Goal: Information Seeking & Learning: Check status

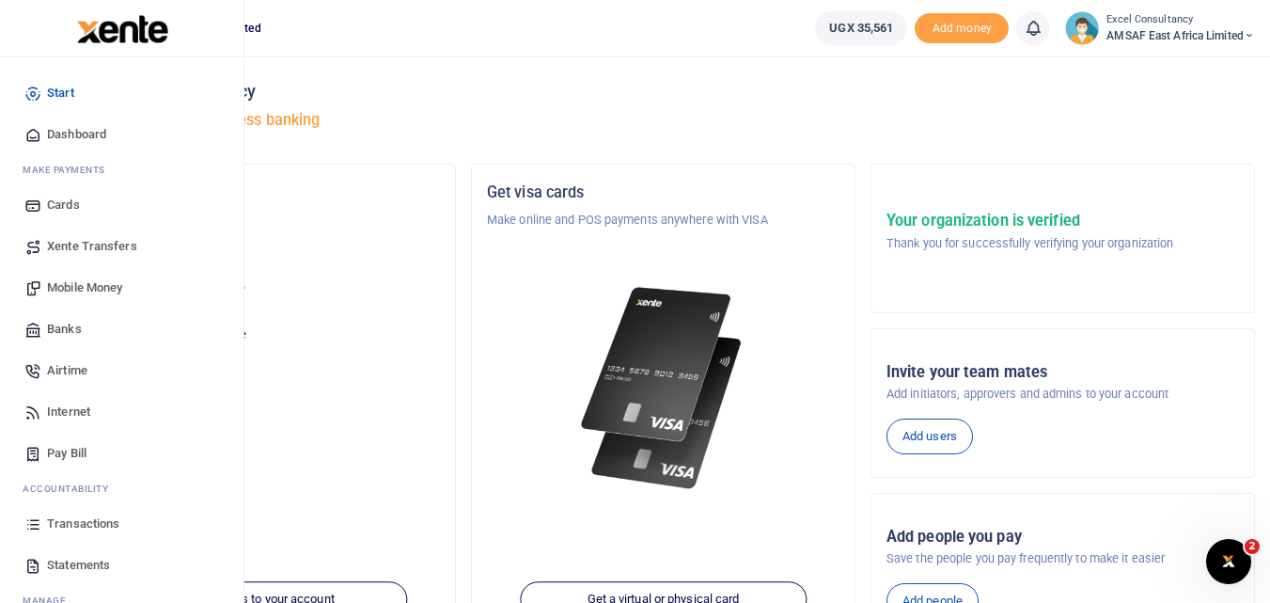
click at [94, 557] on span "Statements" at bounding box center [78, 565] width 63 height 19
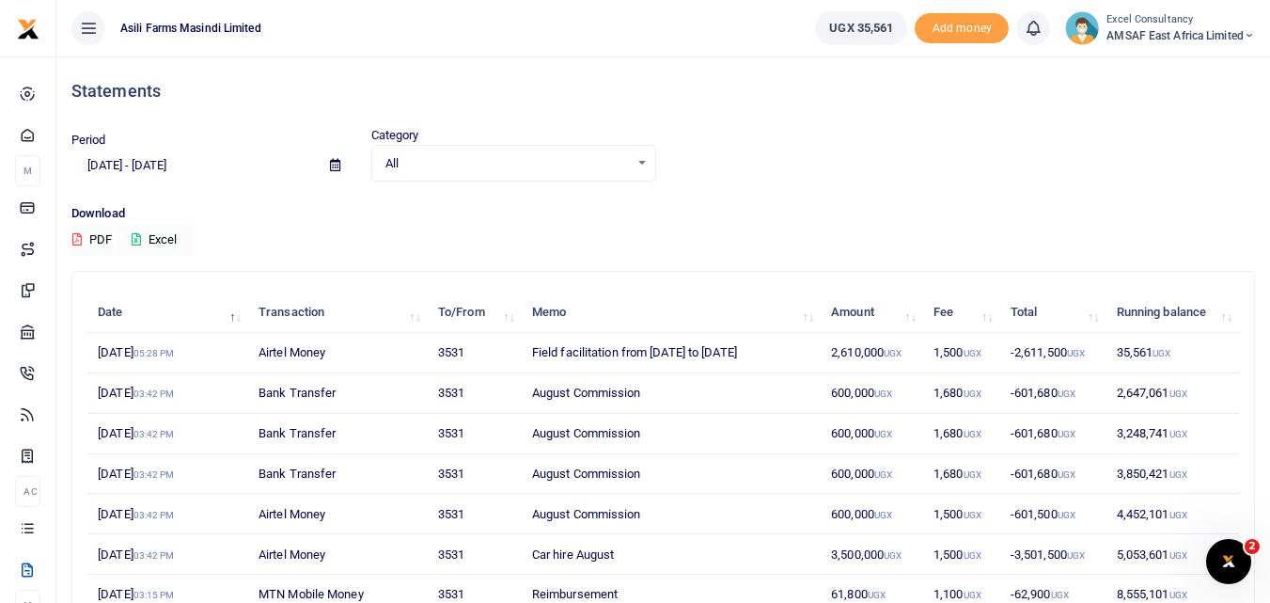
click at [158, 239] on button "Excel" at bounding box center [154, 240] width 77 height 32
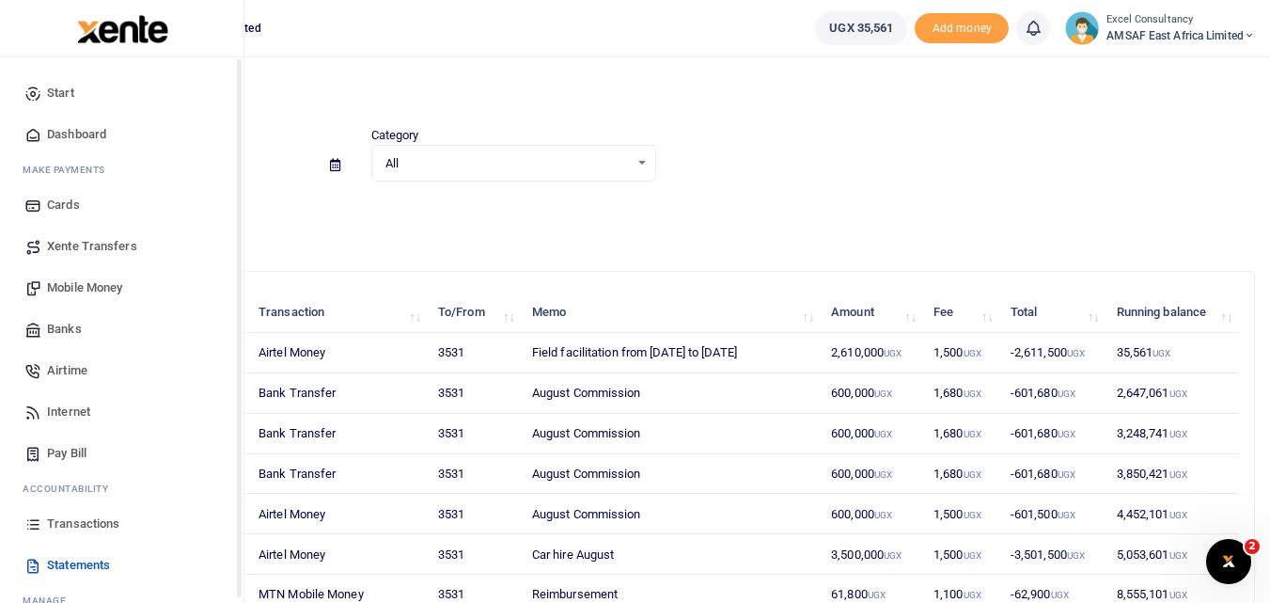
click at [84, 534] on link "Transactions" at bounding box center [121, 523] width 213 height 41
click at [75, 524] on span "Transactions" at bounding box center [83, 523] width 72 height 19
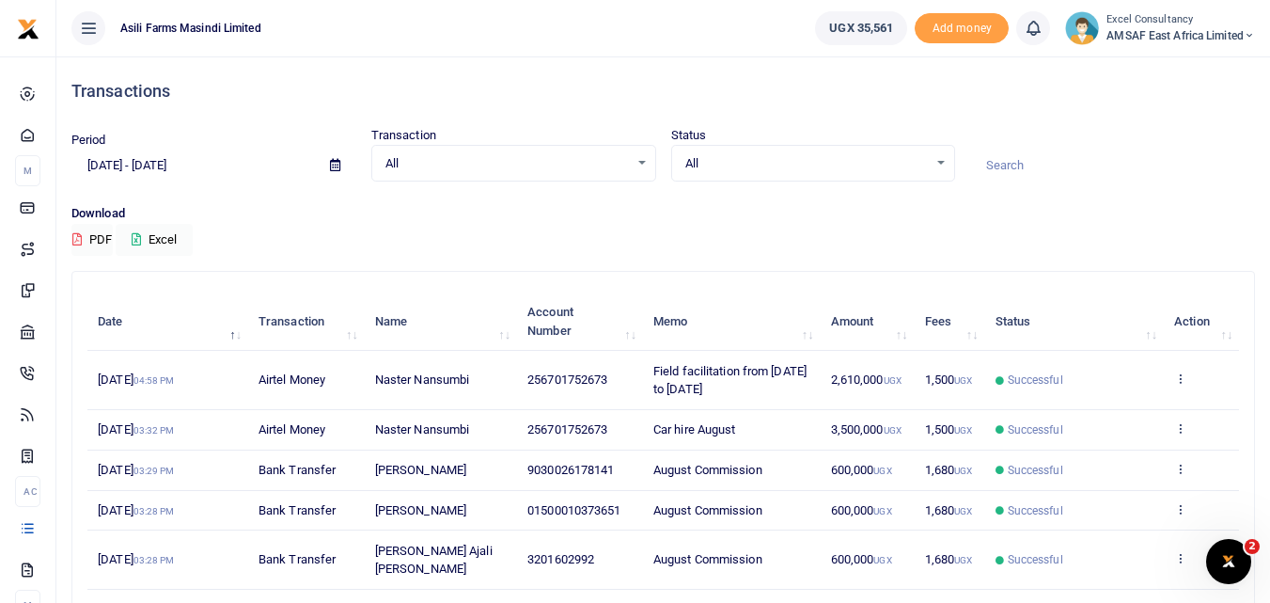
scroll to position [353, 0]
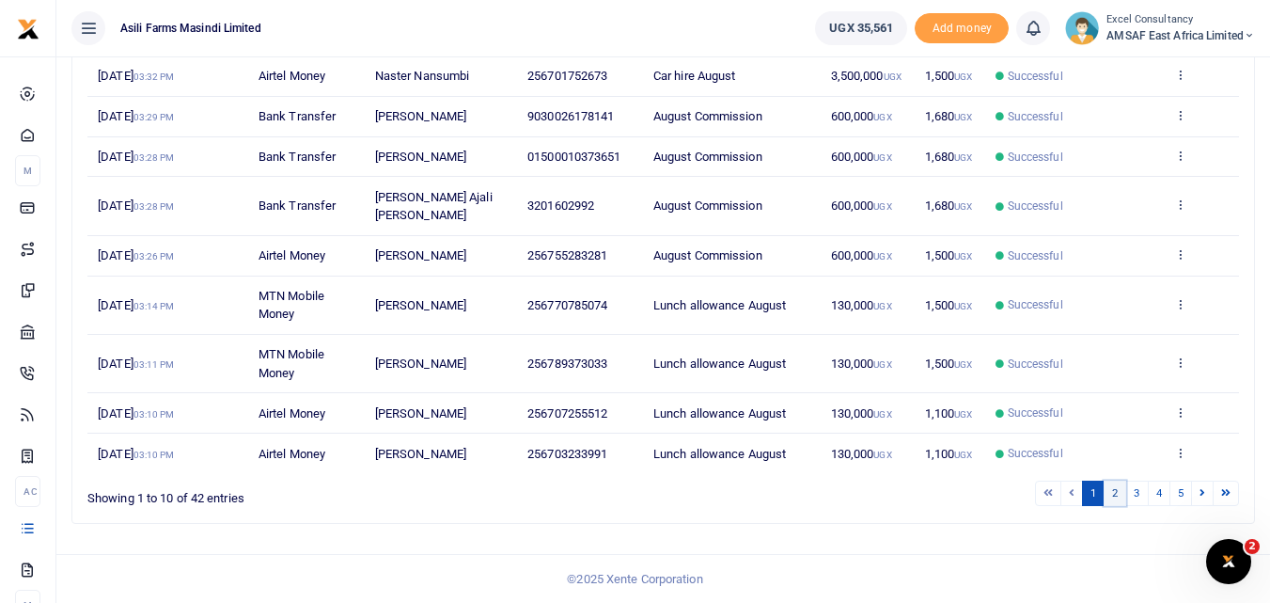
click at [1120, 488] on link "2" at bounding box center [1115, 492] width 23 height 25
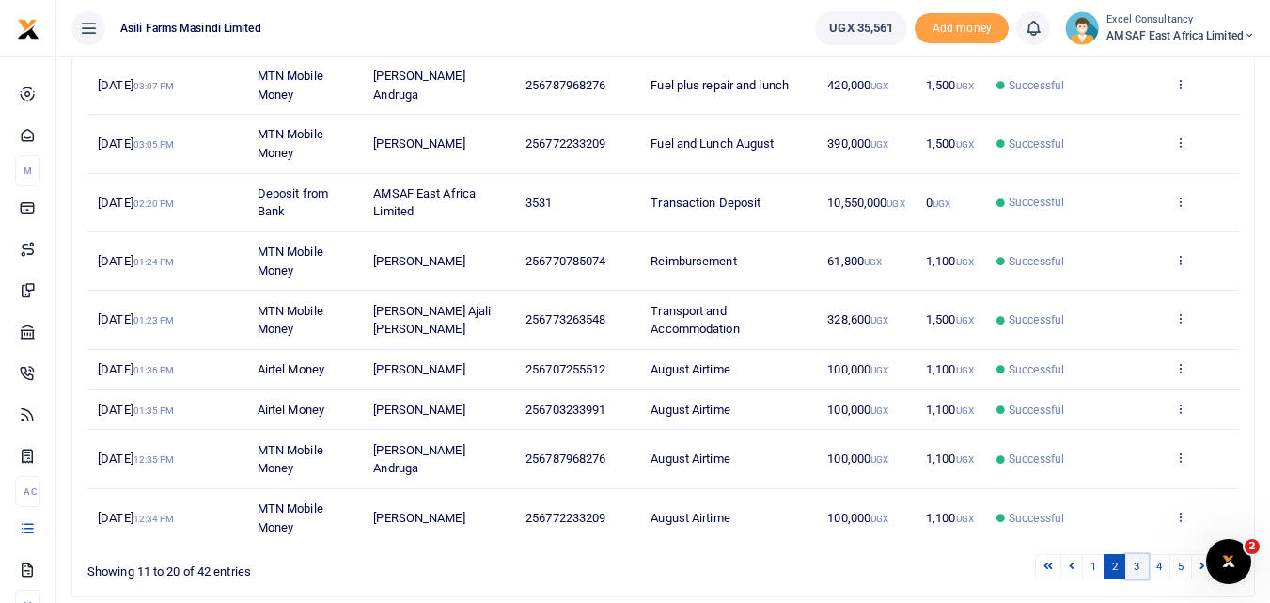
click at [1133, 573] on link "3" at bounding box center [1136, 566] width 23 height 25
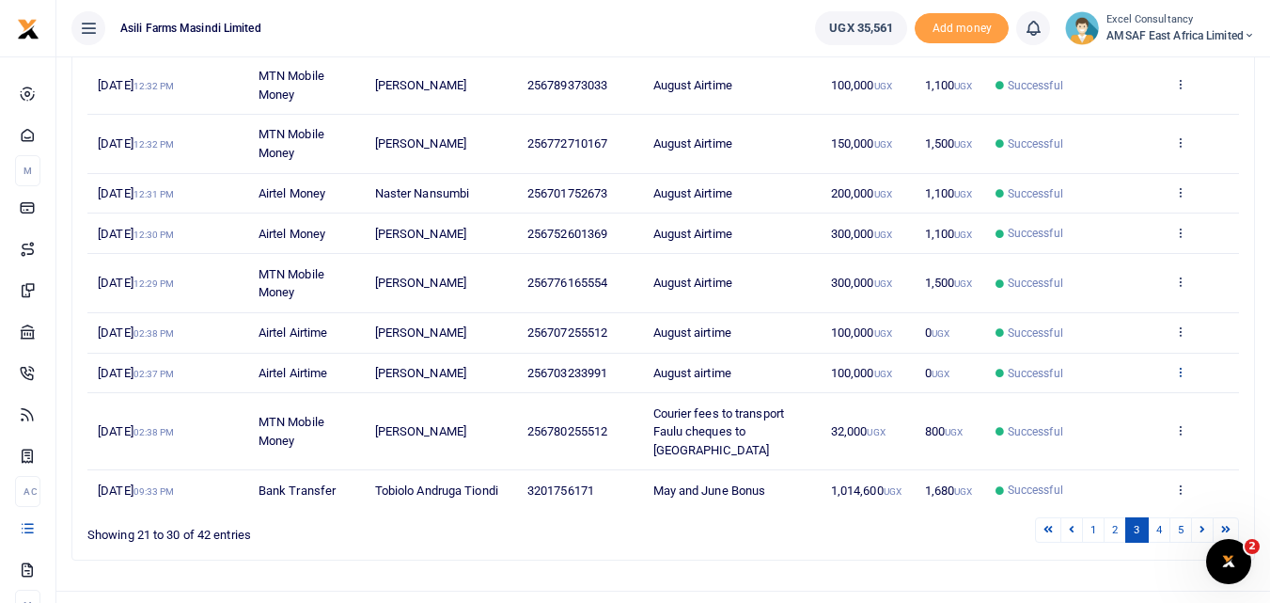
click at [1178, 365] on icon at bounding box center [1180, 371] width 12 height 13
click at [1111, 393] on link "View details" at bounding box center [1111, 403] width 149 height 26
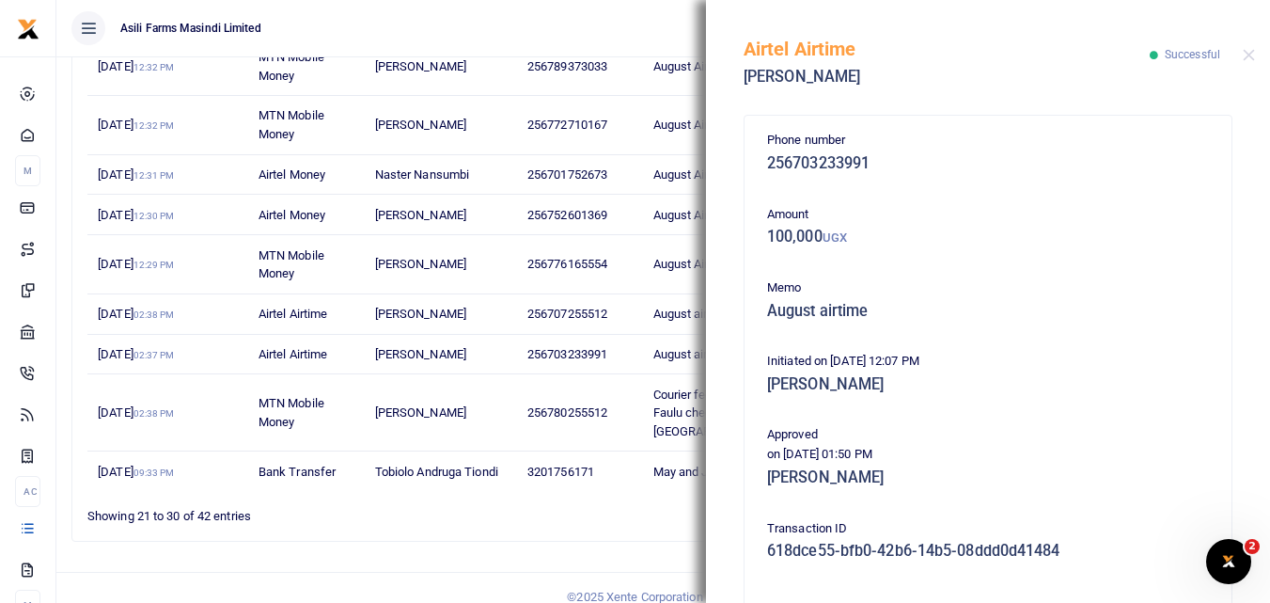
scroll to position [250, 0]
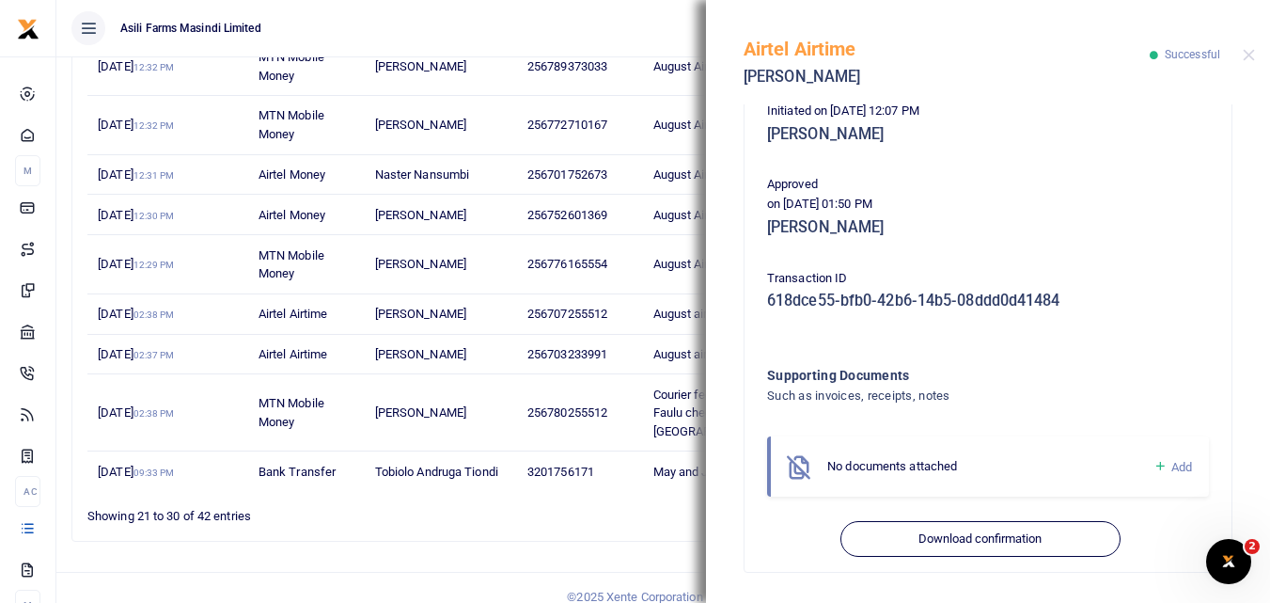
click at [548, 464] on span "3201756171" at bounding box center [560, 471] width 67 height 14
click at [570, 496] on div "1 2 3 4 5" at bounding box center [903, 510] width 672 height 29
click at [1250, 53] on button "Close" at bounding box center [1249, 55] width 12 height 12
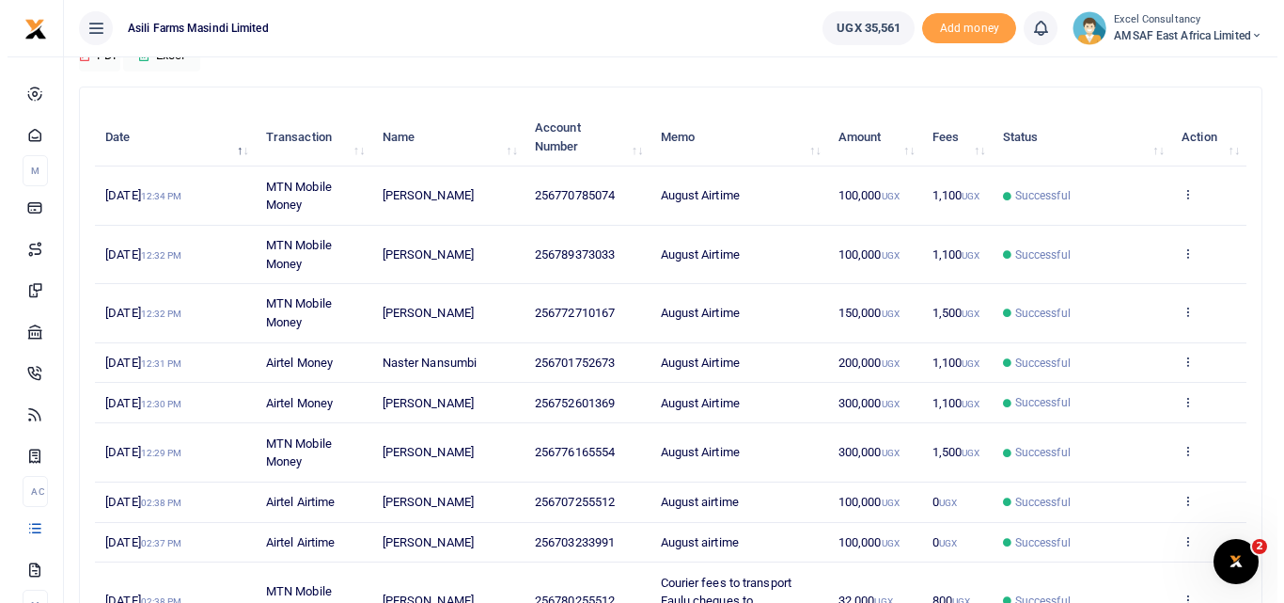
scroll to position [278, 0]
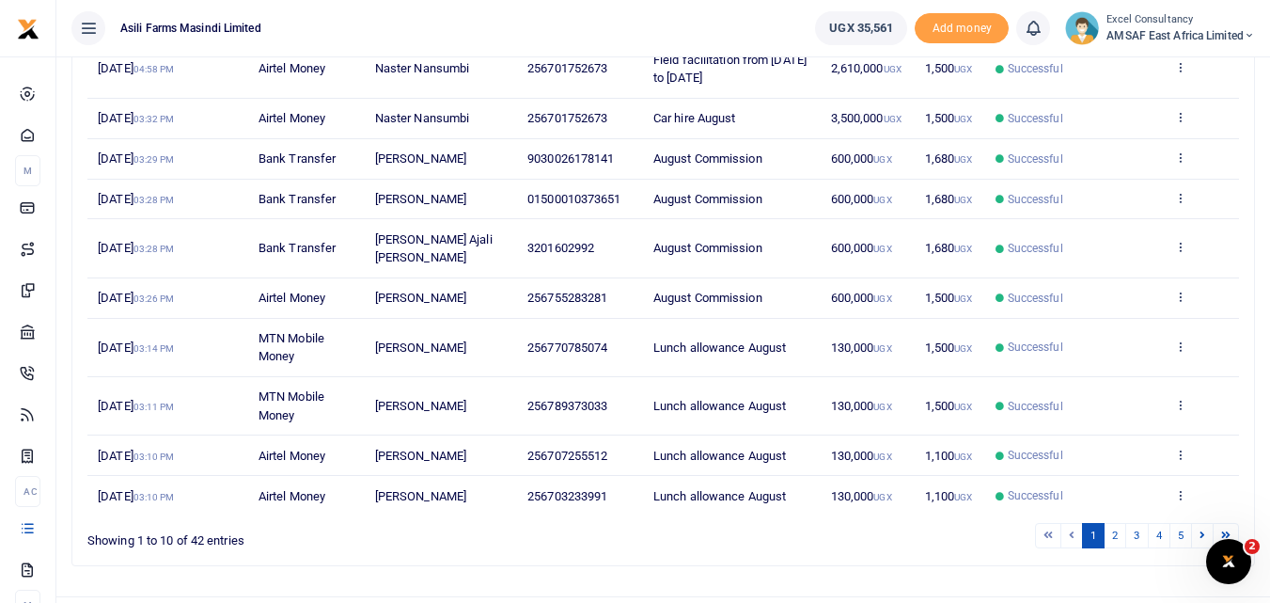
scroll to position [353, 0]
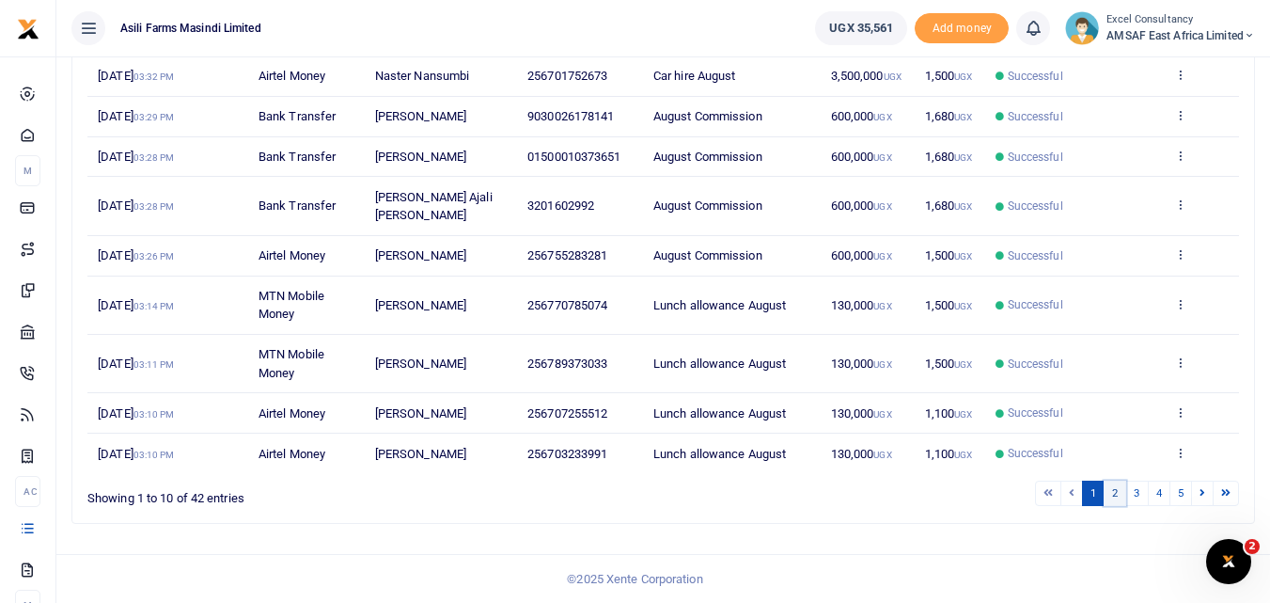
click at [1123, 483] on link "2" at bounding box center [1115, 492] width 23 height 25
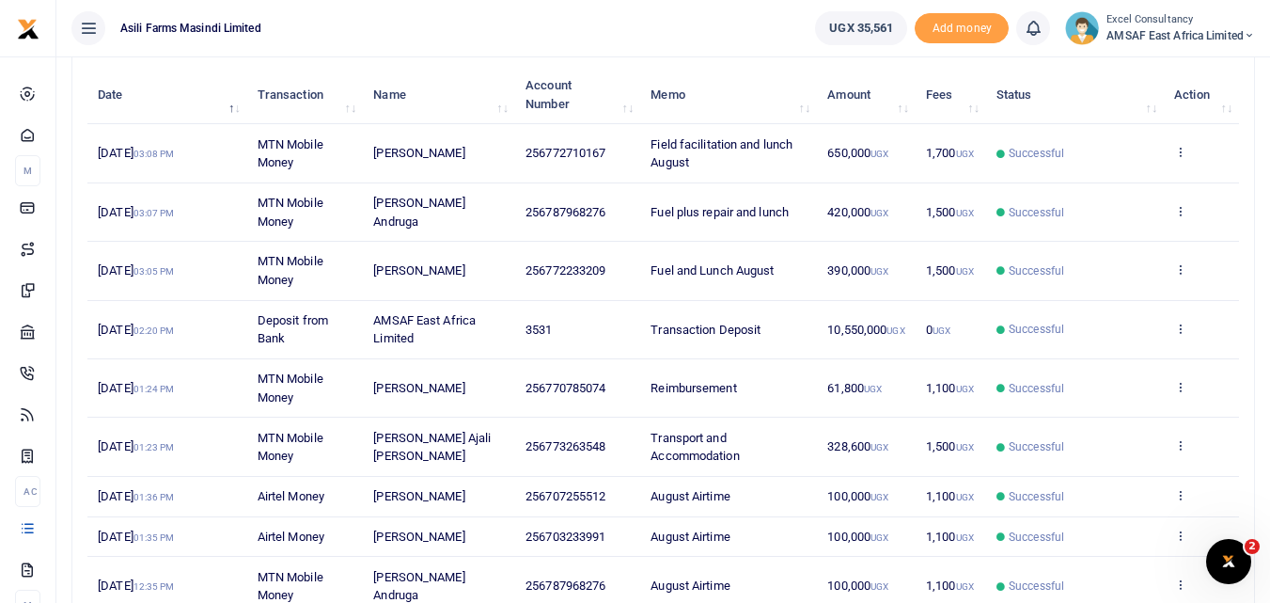
scroll to position [165, 0]
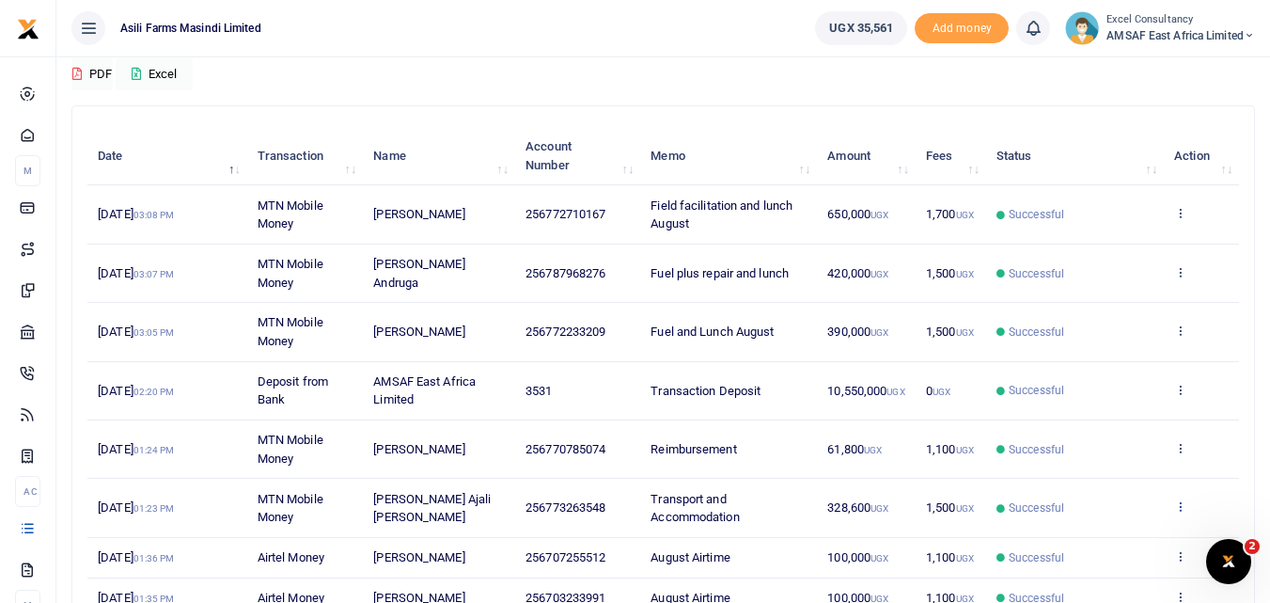
click at [1179, 501] on icon at bounding box center [1180, 505] width 12 height 13
click at [1106, 525] on link "View details" at bounding box center [1111, 538] width 149 height 26
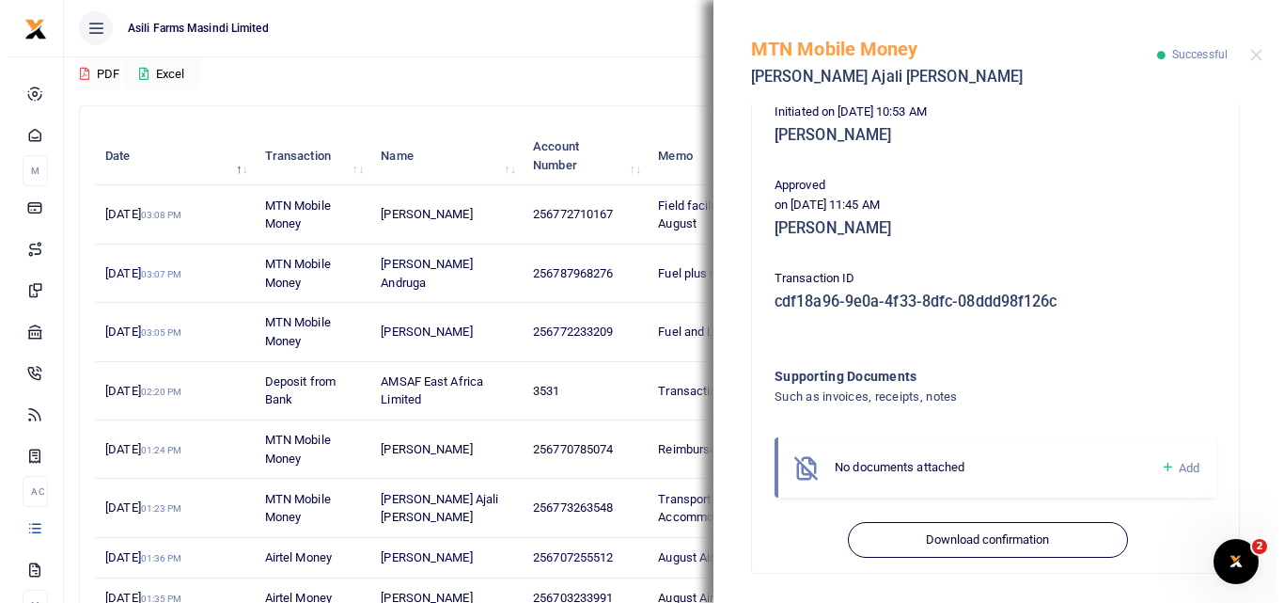
scroll to position [471, 0]
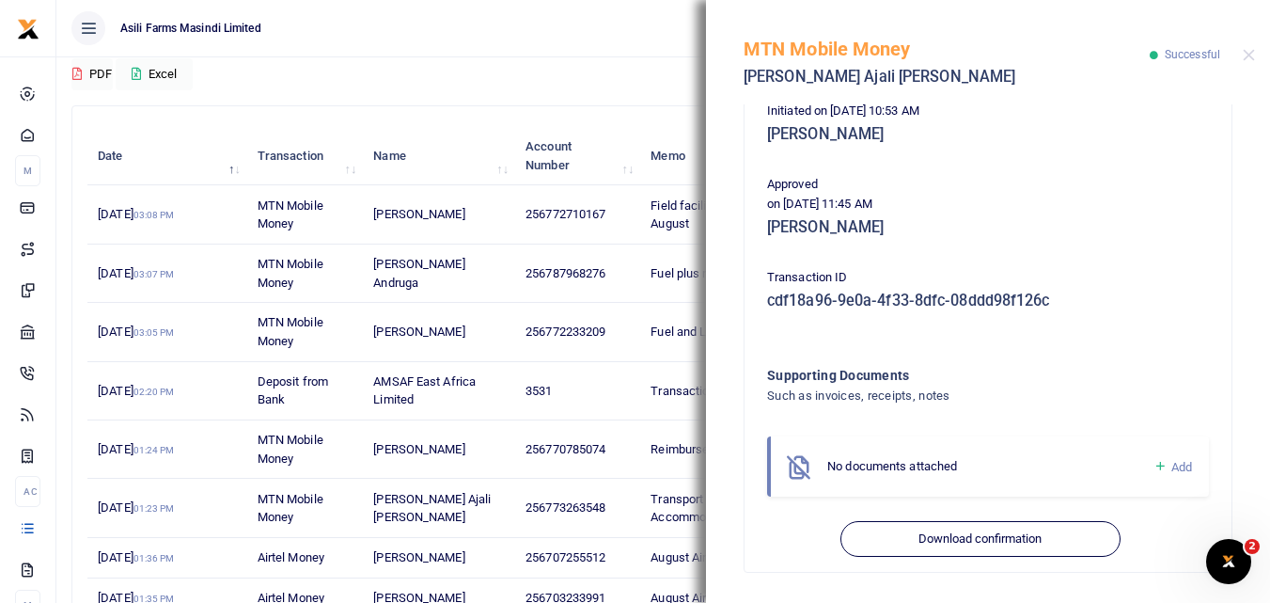
click at [521, 443] on td "256770785074" at bounding box center [577, 449] width 125 height 58
click at [1249, 56] on button "Close" at bounding box center [1249, 55] width 12 height 12
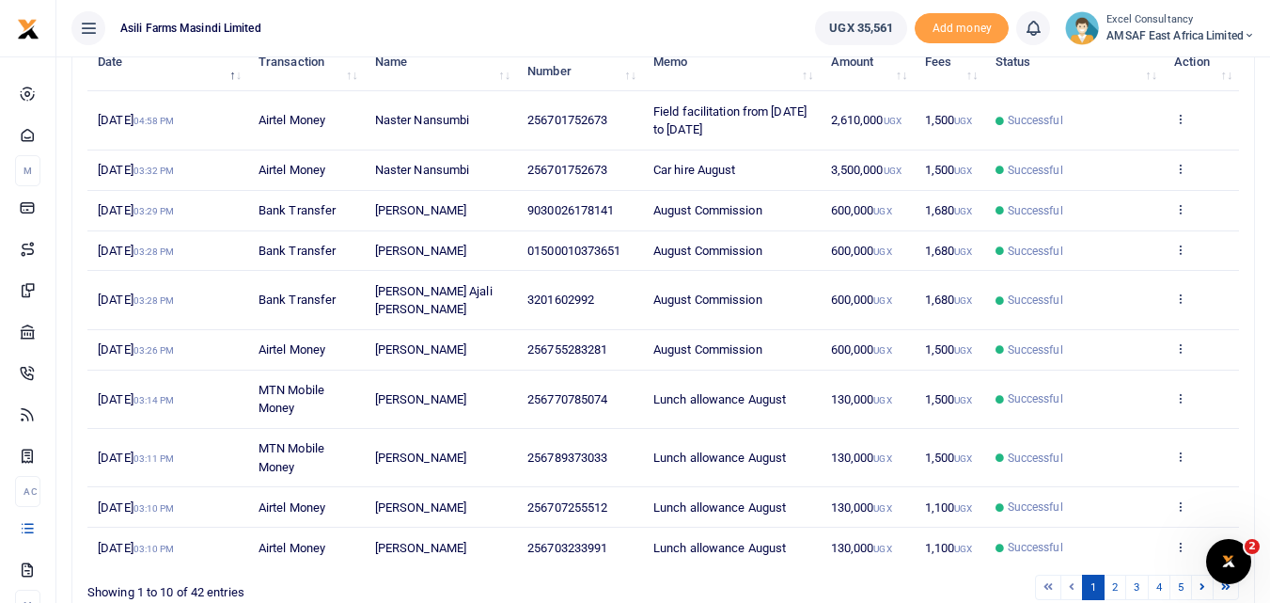
scroll to position [353, 0]
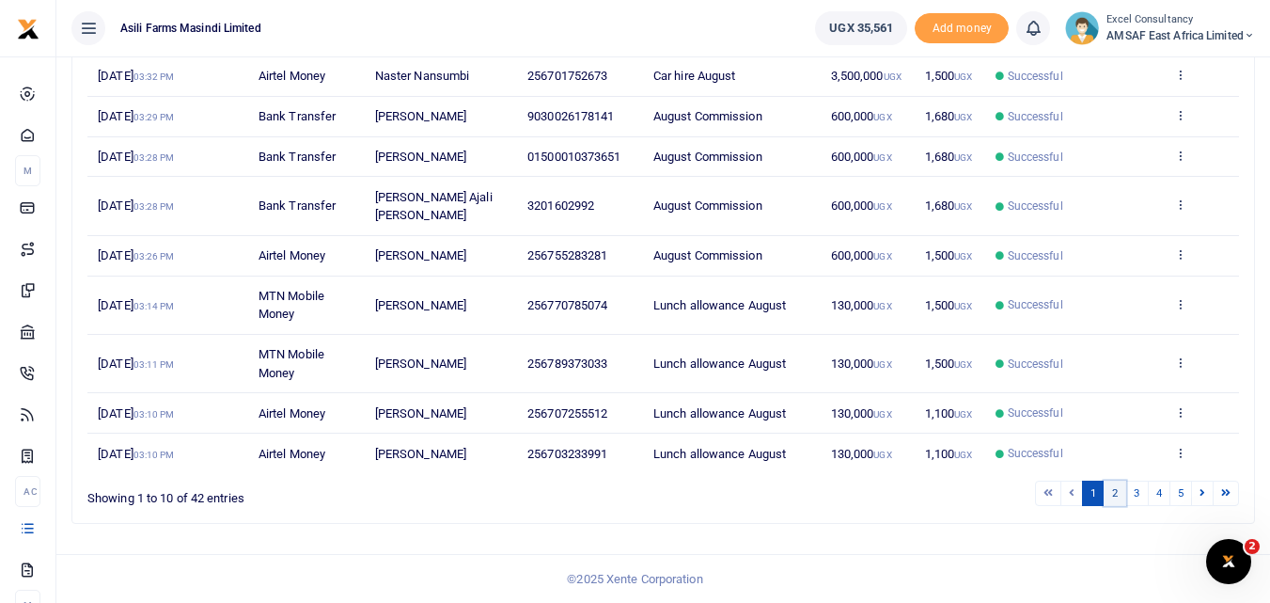
click at [1120, 493] on link "2" at bounding box center [1115, 492] width 23 height 25
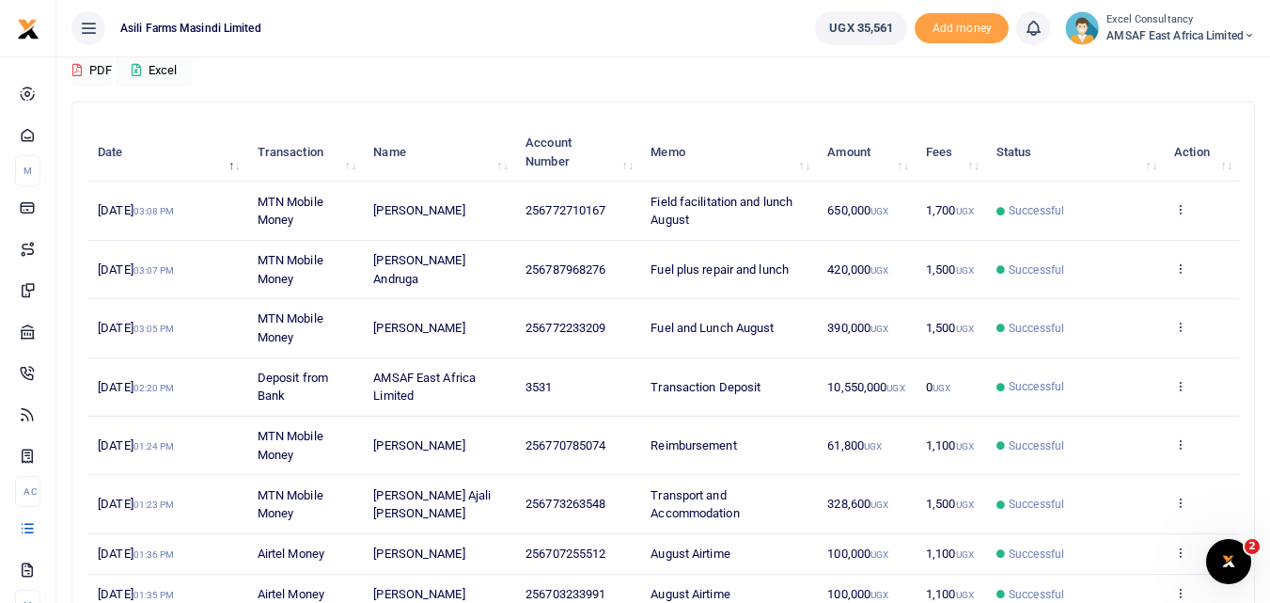
scroll to position [165, 0]
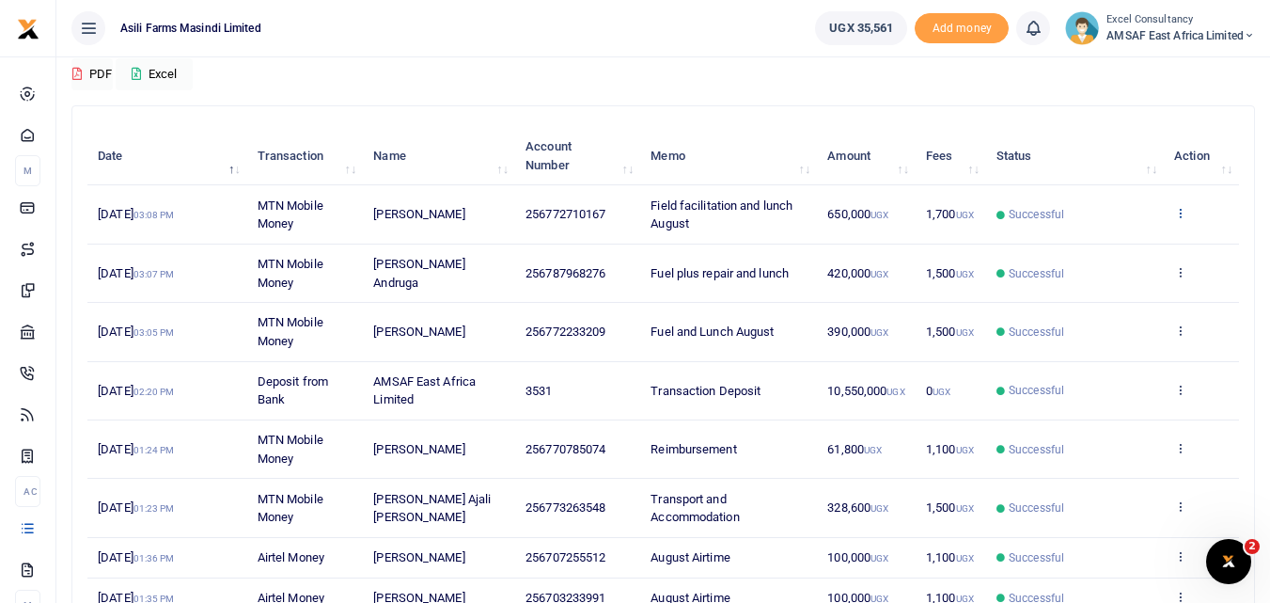
click at [1175, 212] on icon at bounding box center [1180, 212] width 12 height 13
click at [1139, 245] on link "View details" at bounding box center [1111, 244] width 149 height 26
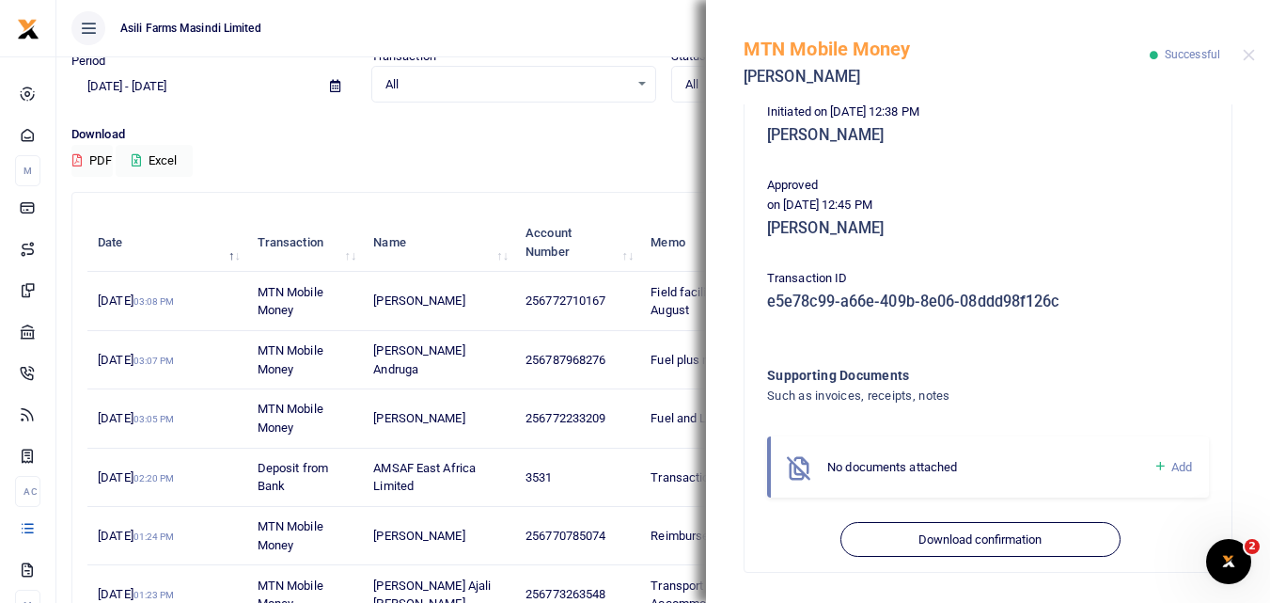
scroll to position [51, 0]
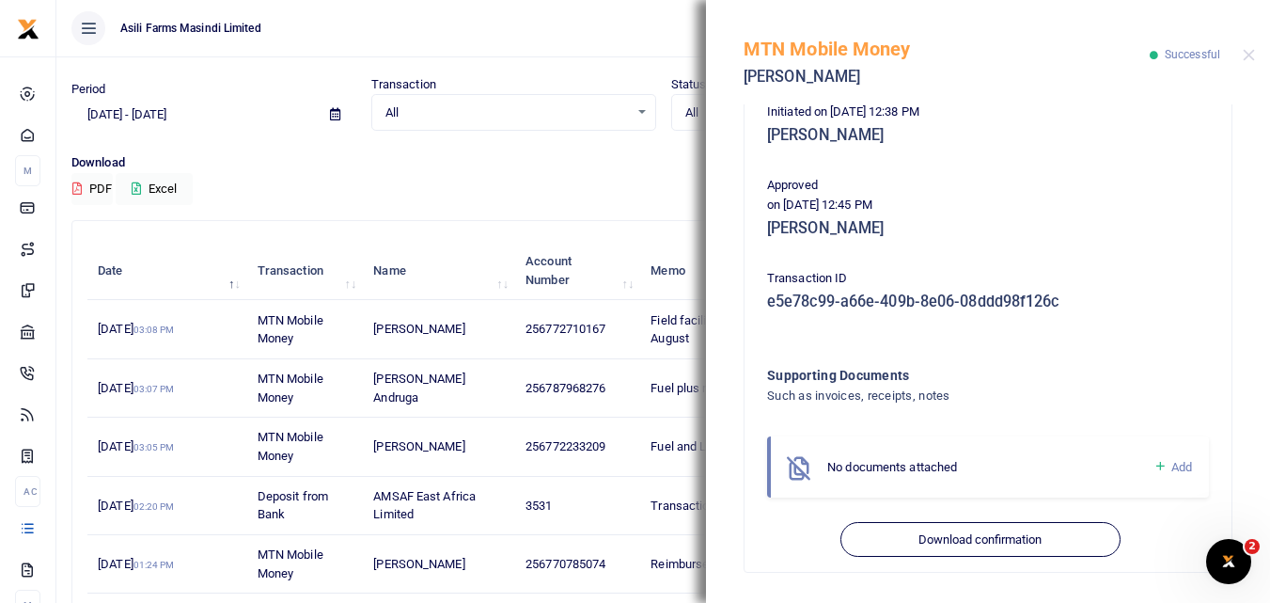
click at [1252, 47] on div "MTN Mobile Money Baingana Walter Successful" at bounding box center [988, 52] width 564 height 104
click at [1249, 56] on button "Close" at bounding box center [1249, 55] width 12 height 12
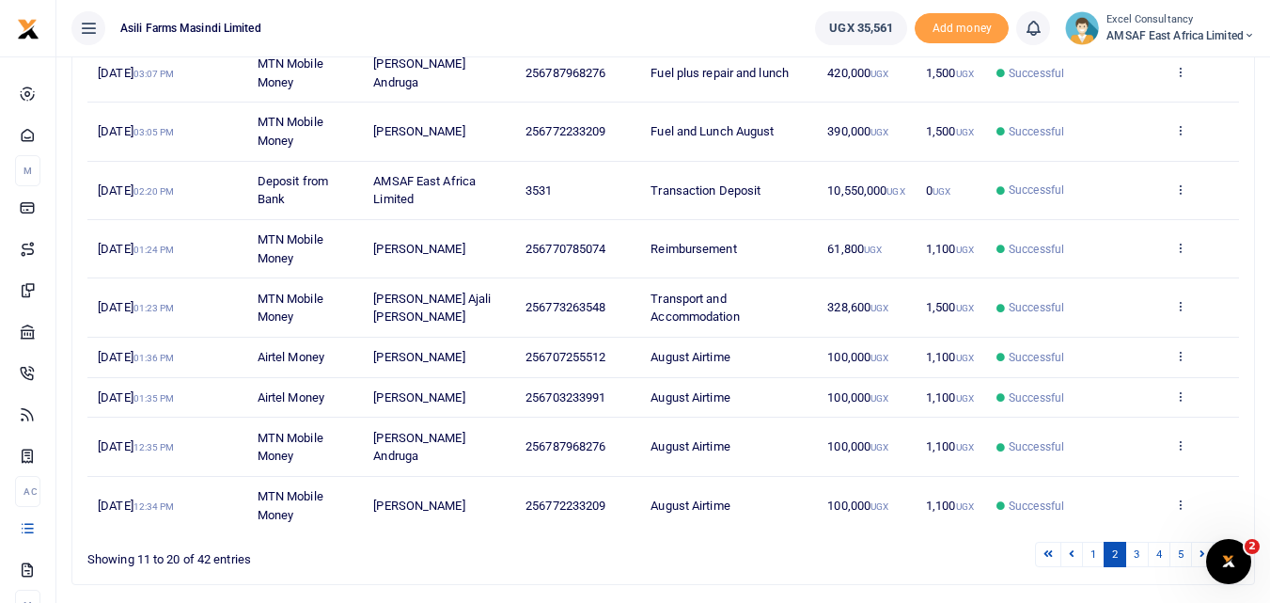
scroll to position [333, 0]
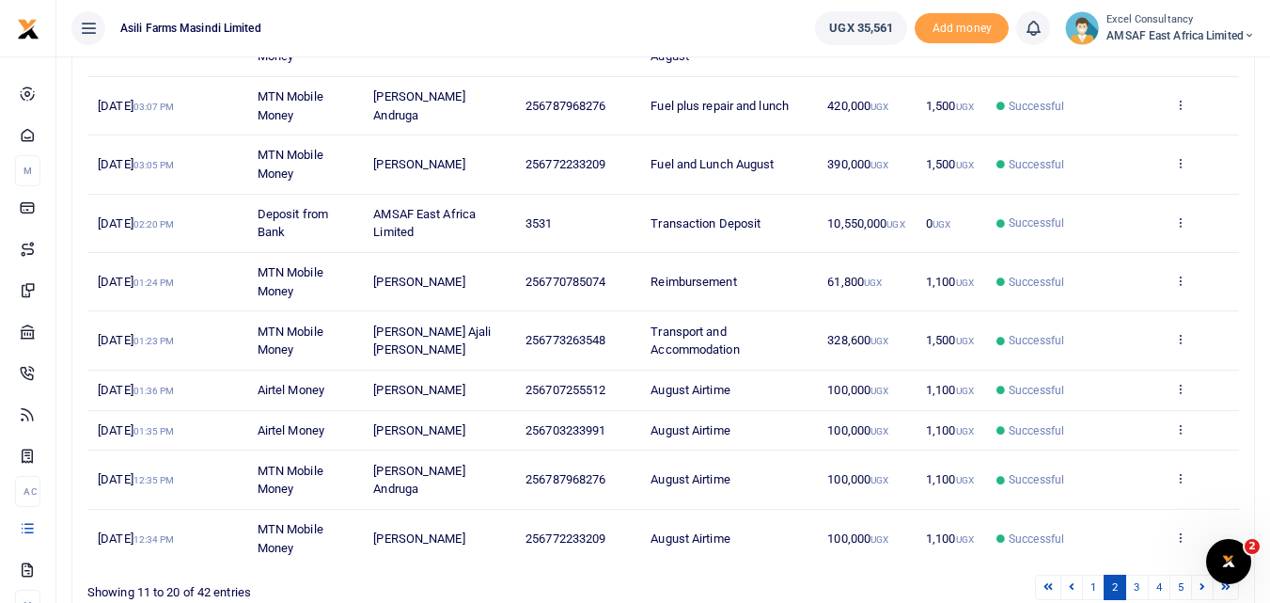
click at [1172, 104] on td "View details Send again" at bounding box center [1201, 106] width 75 height 58
click at [1183, 101] on icon at bounding box center [1180, 104] width 12 height 13
click at [1120, 131] on link "View details" at bounding box center [1111, 136] width 149 height 26
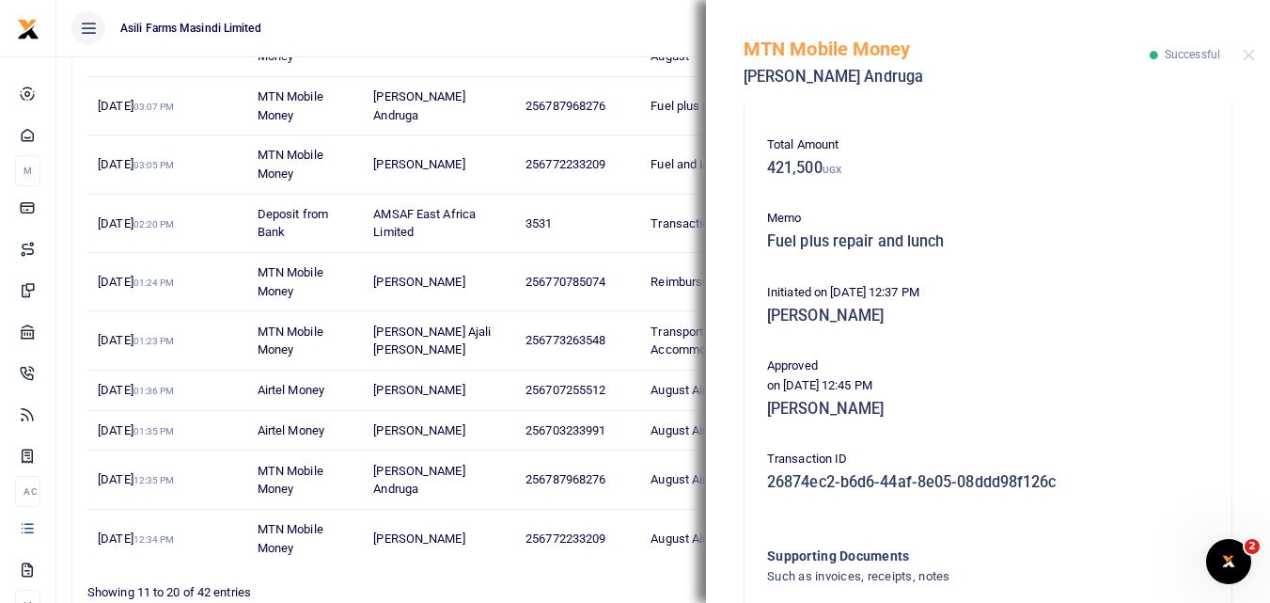
scroll to position [397, 0]
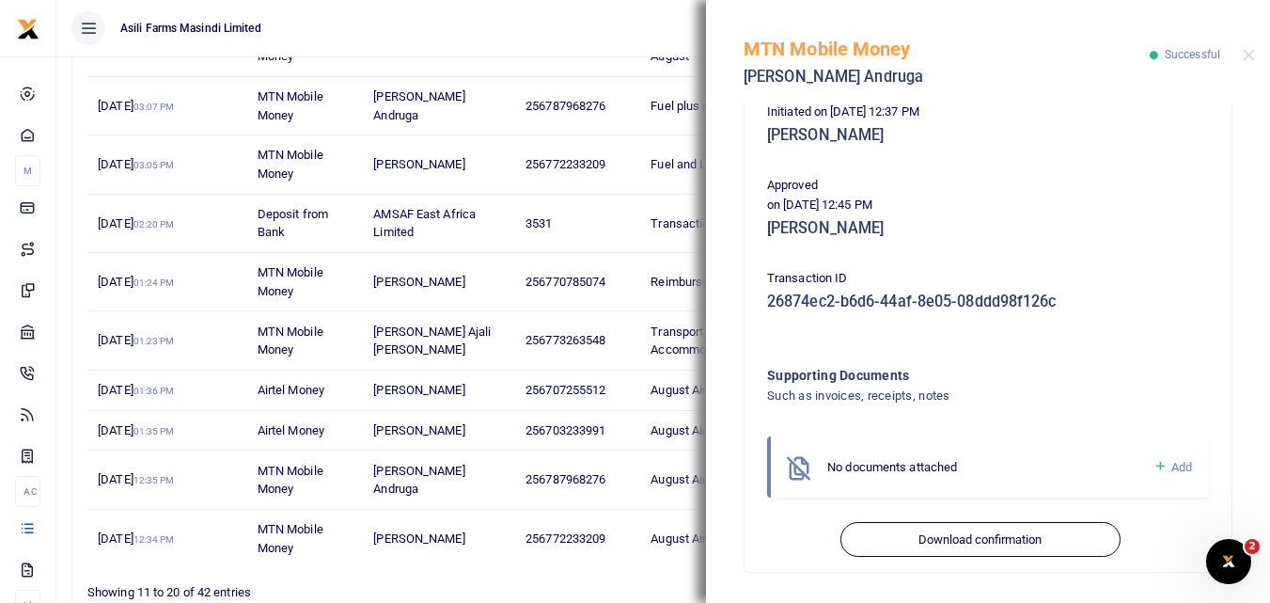
click at [165, 77] on td "13th Aug 2025 03:07 PM" at bounding box center [167, 106] width 160 height 58
click at [503, 163] on td "[PERSON_NAME]" at bounding box center [439, 164] width 152 height 58
click at [1255, 53] on div "MTN Mobile Money Tiondi Tobiolo Andruga Successful" at bounding box center [988, 52] width 564 height 104
click at [1248, 57] on button "Close" at bounding box center [1249, 55] width 12 height 12
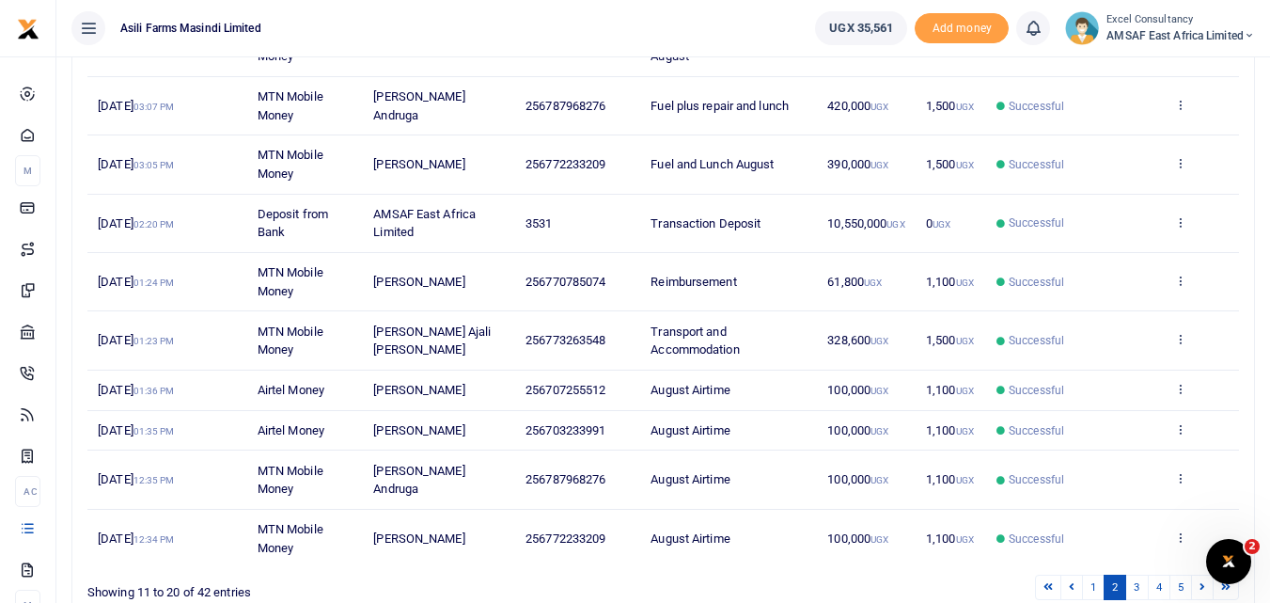
click at [1194, 163] on td "View details Send again" at bounding box center [1201, 164] width 75 height 58
click at [1187, 167] on td "View details Send again" at bounding box center [1201, 164] width 75 height 58
click at [1180, 160] on icon at bounding box center [1180, 162] width 12 height 13
click at [1136, 199] on link "View details" at bounding box center [1111, 194] width 149 height 26
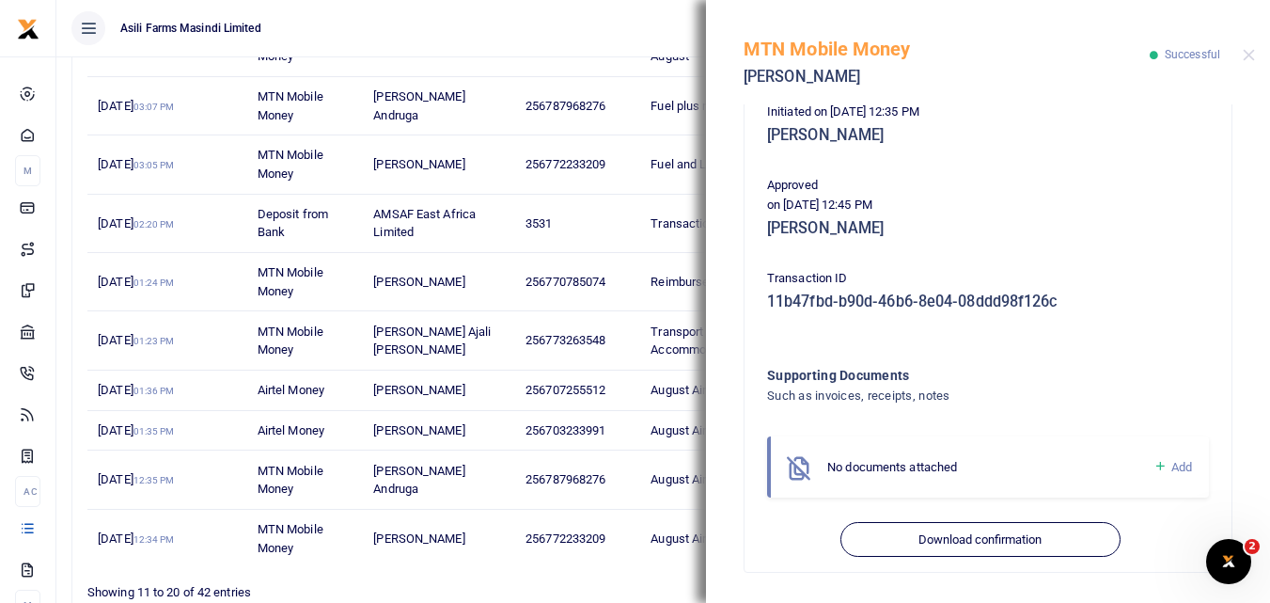
click at [1242, 57] on div "MTN Mobile Money Bagaya Joseph Successful" at bounding box center [988, 52] width 564 height 104
click at [1247, 55] on button "Close" at bounding box center [1249, 55] width 12 height 12
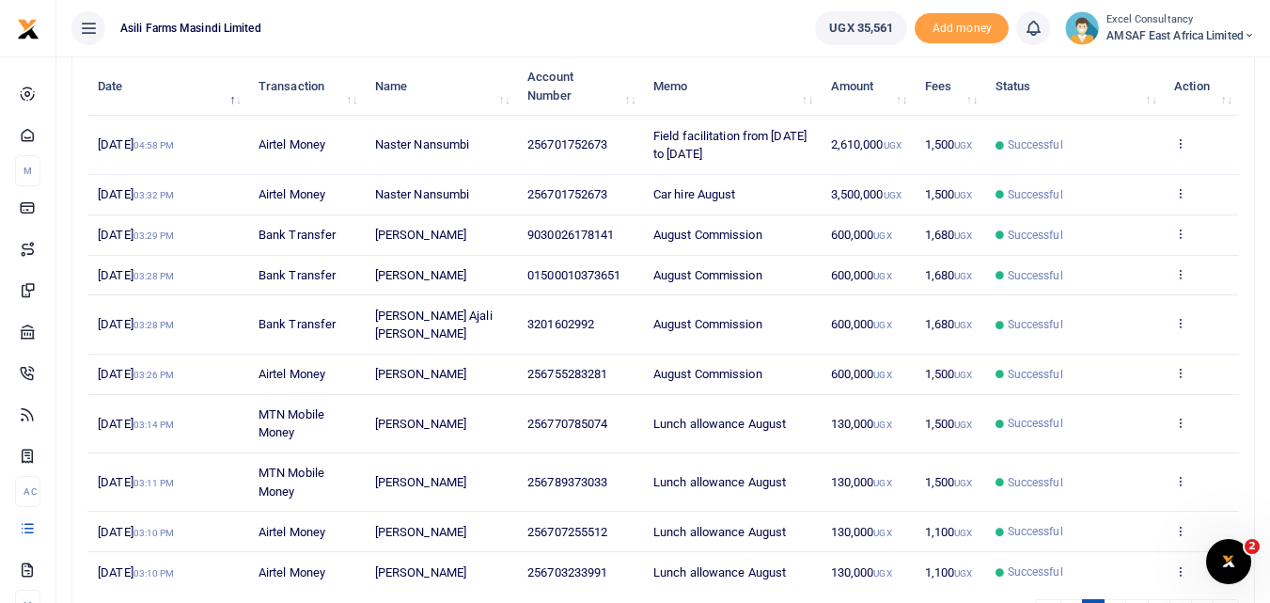
scroll to position [353, 0]
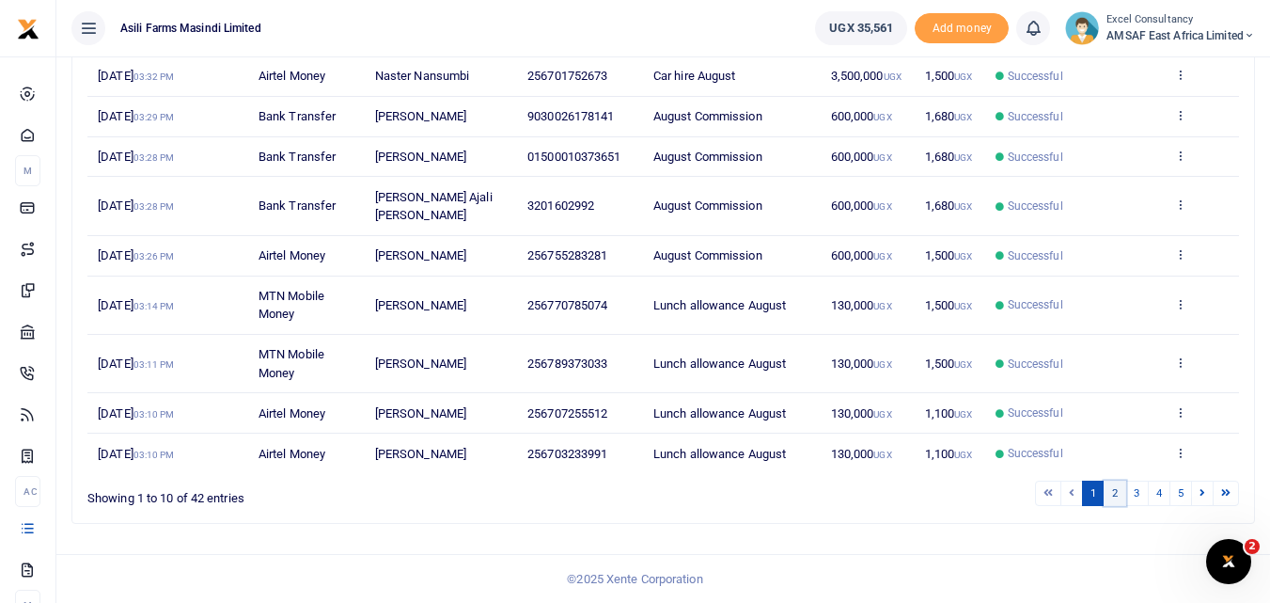
click at [1123, 487] on link "2" at bounding box center [1115, 492] width 23 height 25
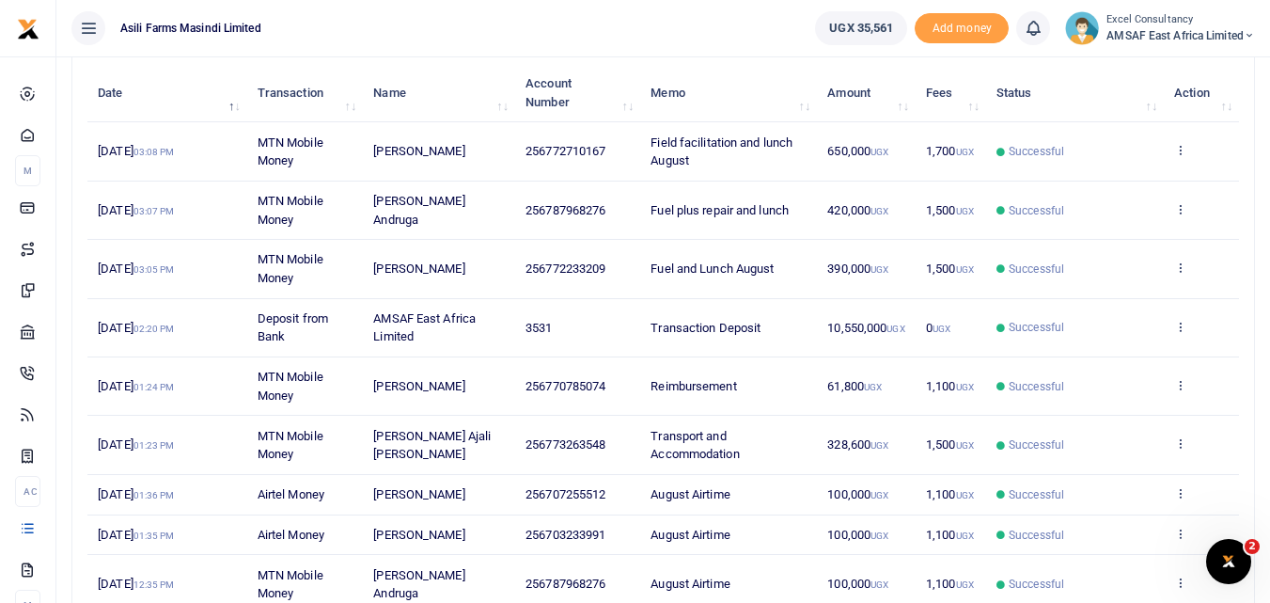
scroll to position [259, 0]
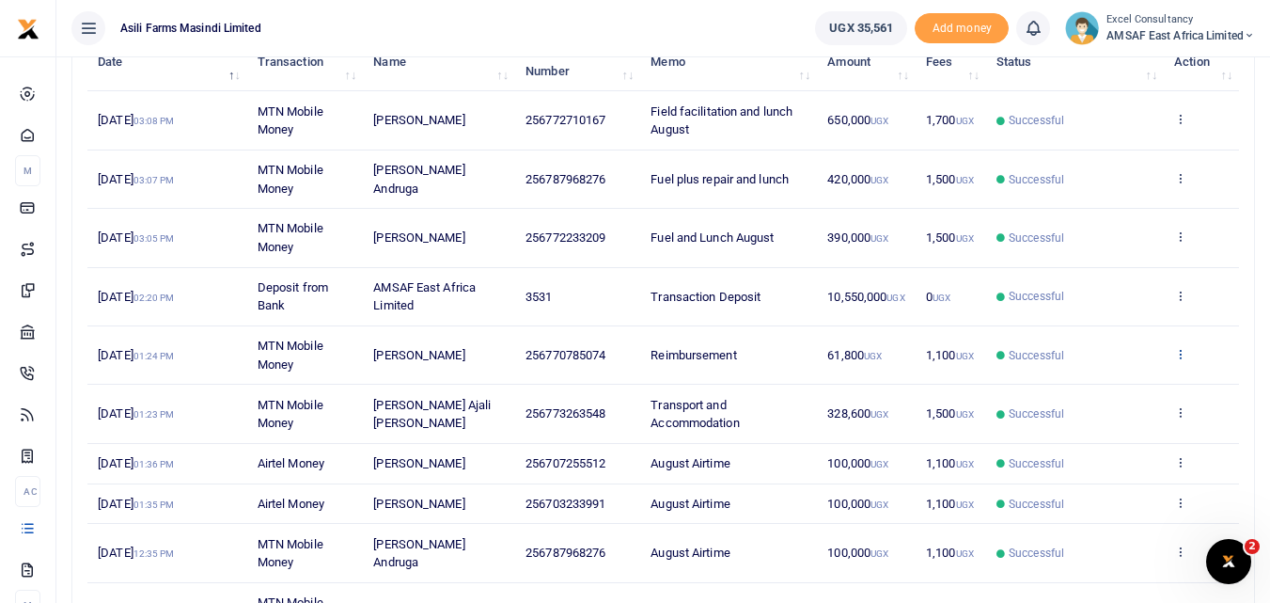
click at [1183, 351] on icon at bounding box center [1180, 353] width 12 height 13
click at [1129, 376] on link "View details" at bounding box center [1111, 385] width 149 height 26
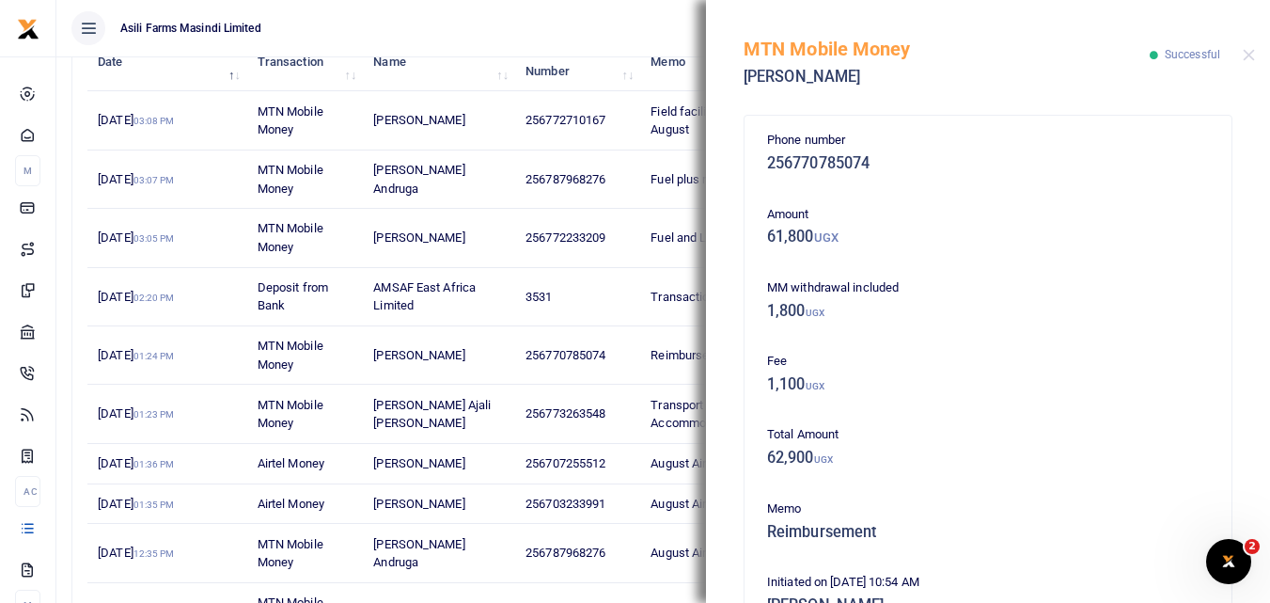
scroll to position [470, 0]
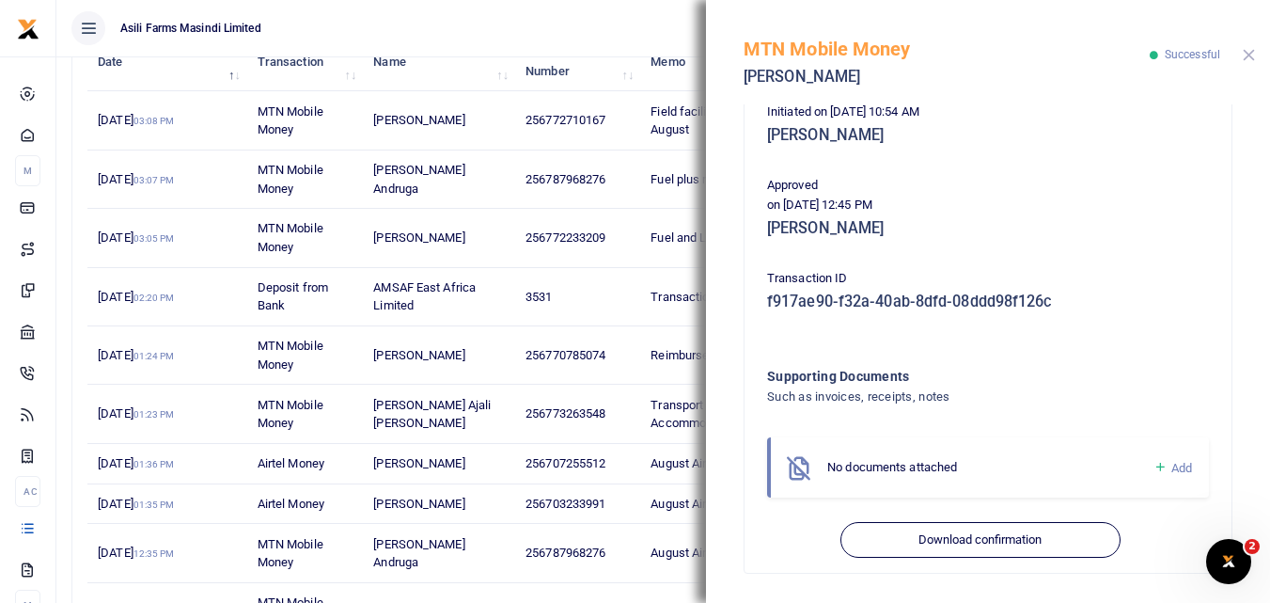
click at [1247, 54] on button "Close" at bounding box center [1249, 55] width 12 height 12
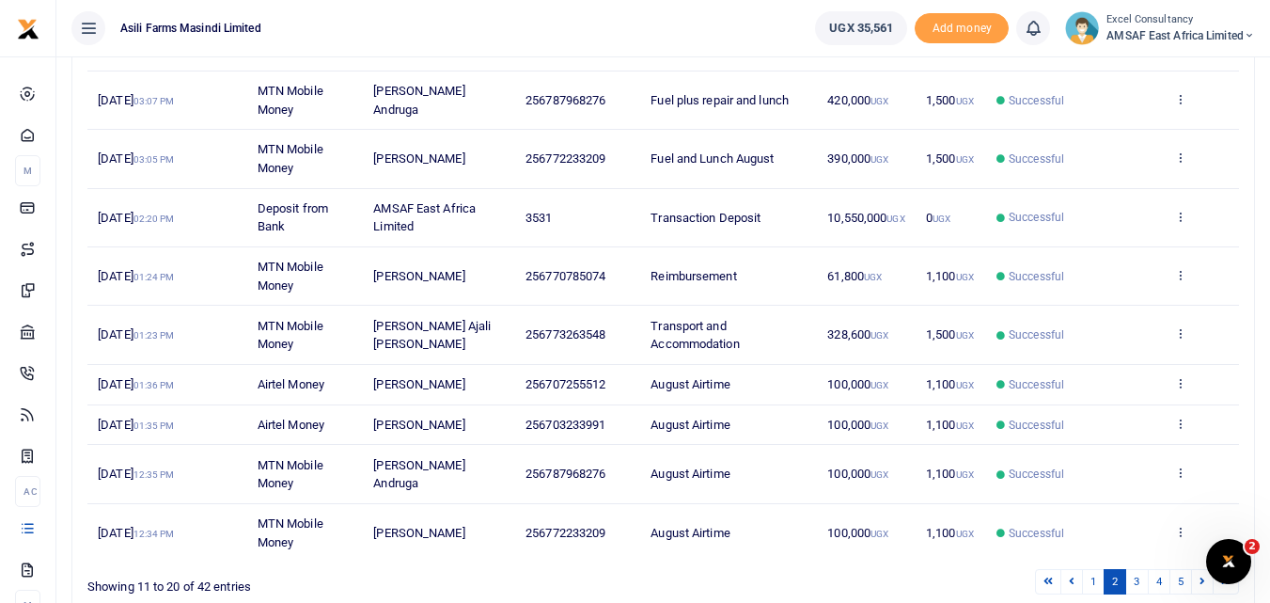
scroll to position [427, 0]
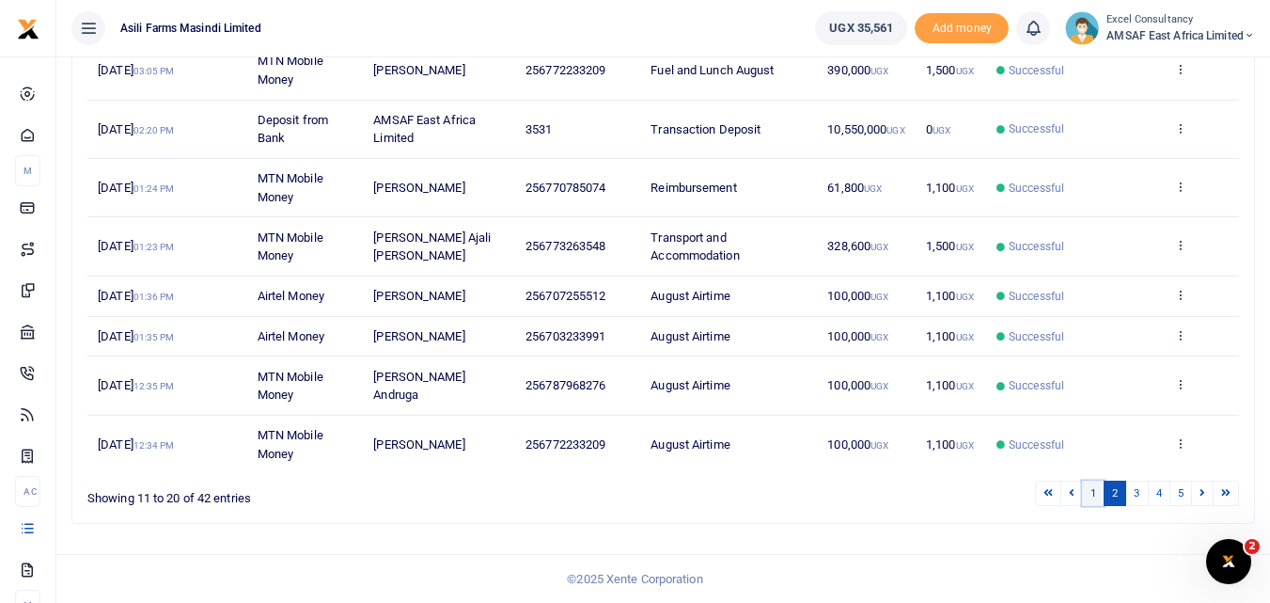
click at [1094, 495] on link "1" at bounding box center [1093, 492] width 23 height 25
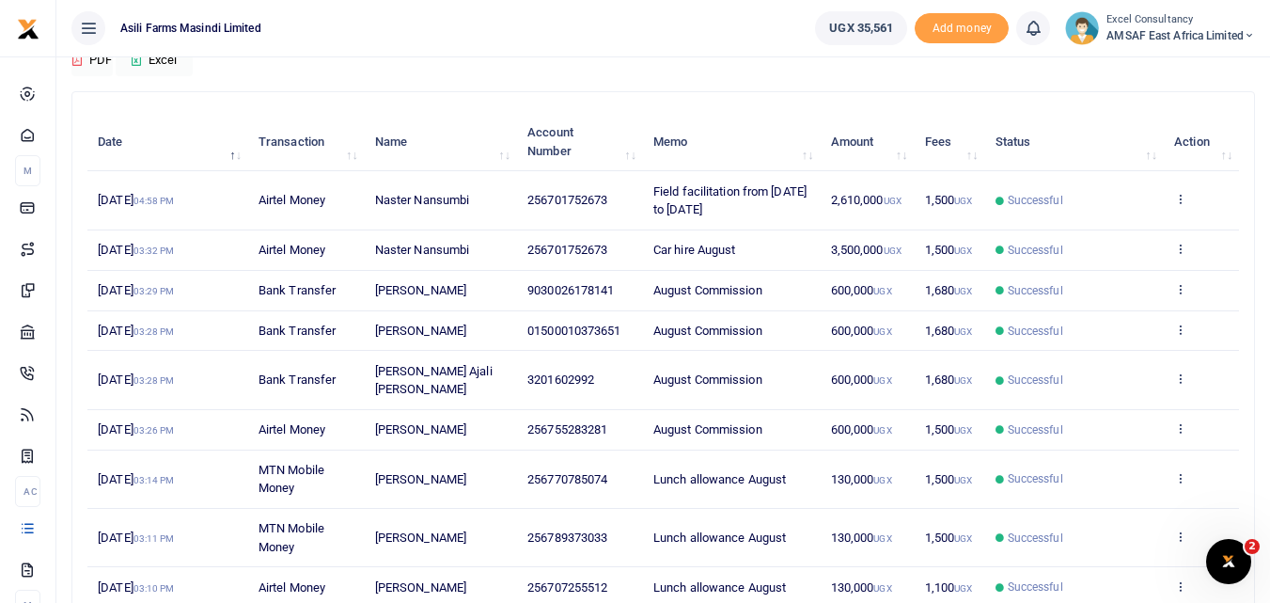
scroll to position [188, 0]
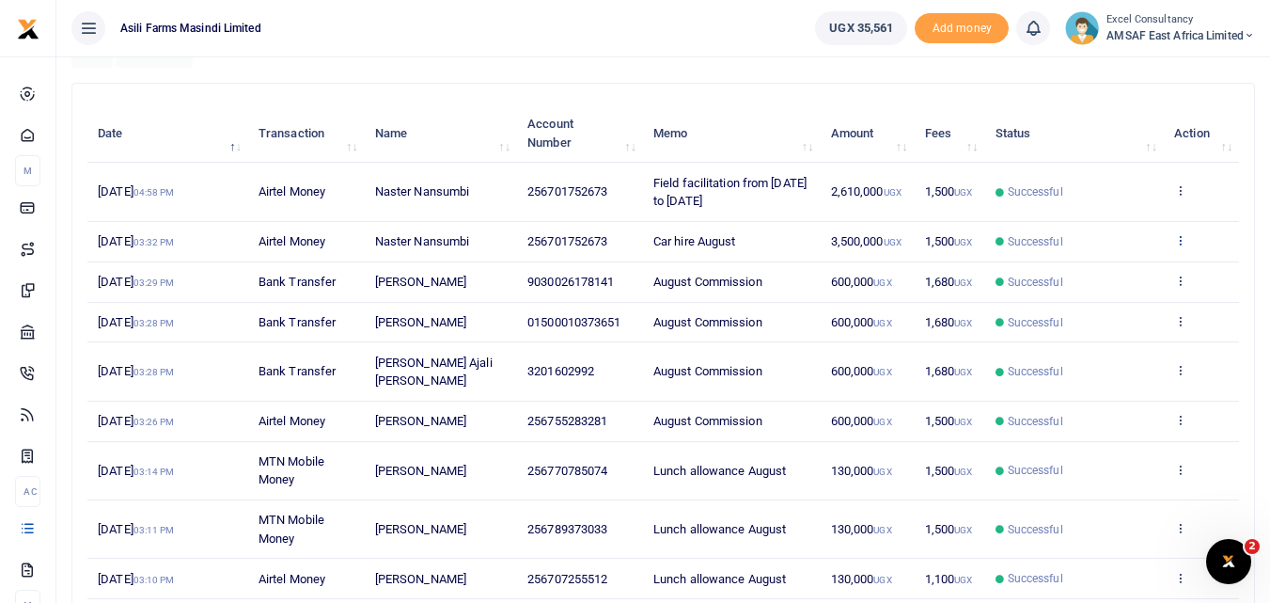
click at [1182, 233] on icon at bounding box center [1180, 239] width 12 height 13
click at [1100, 270] on link "View details" at bounding box center [1111, 272] width 149 height 26
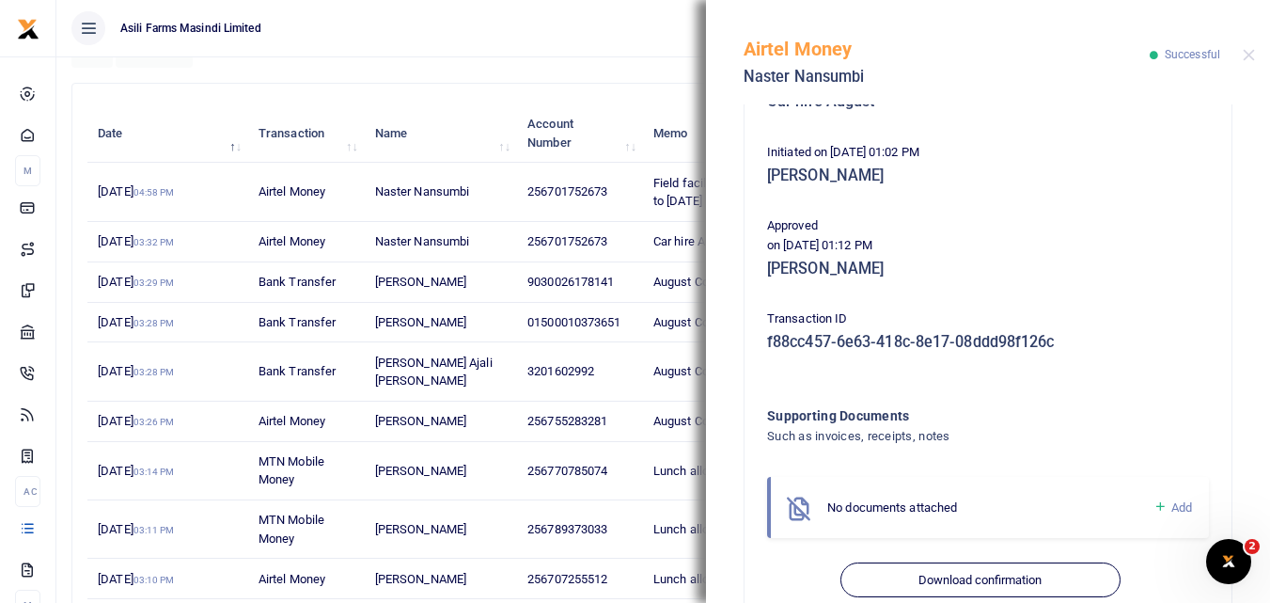
scroll to position [397, 0]
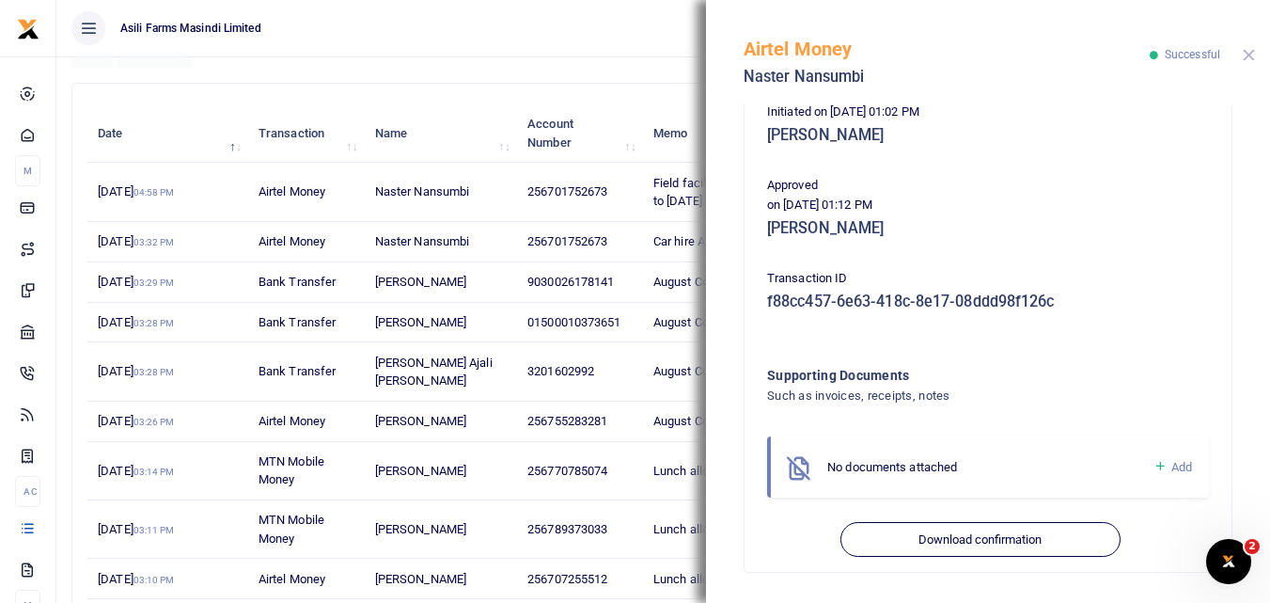
click at [1250, 55] on button "Close" at bounding box center [1249, 55] width 12 height 12
